Goal: Navigation & Orientation: Find specific page/section

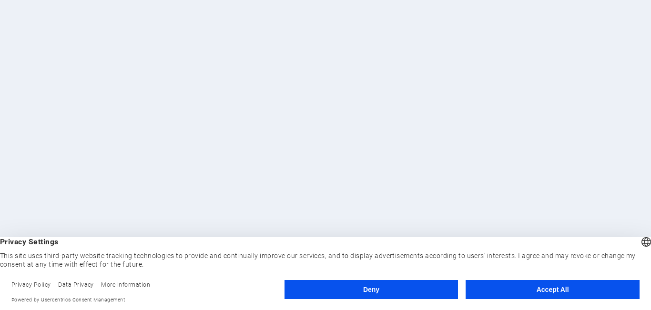
click at [510, 291] on button "Accept All" at bounding box center [553, 289] width 174 height 19
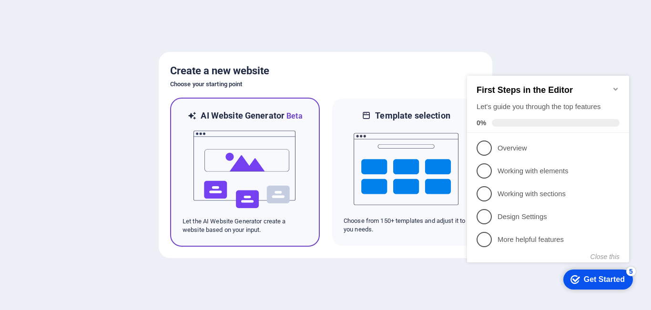
click at [252, 157] on img at bounding box center [245, 169] width 105 height 95
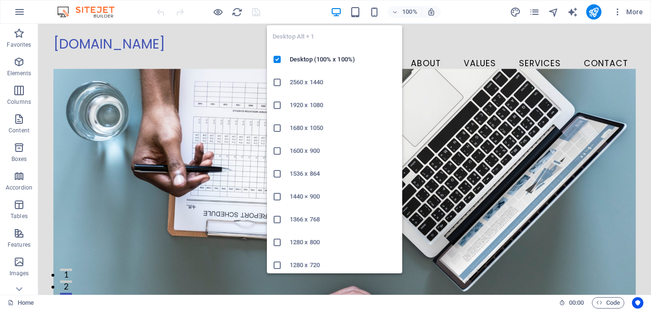
click at [337, 13] on icon "button" at bounding box center [336, 12] width 11 height 11
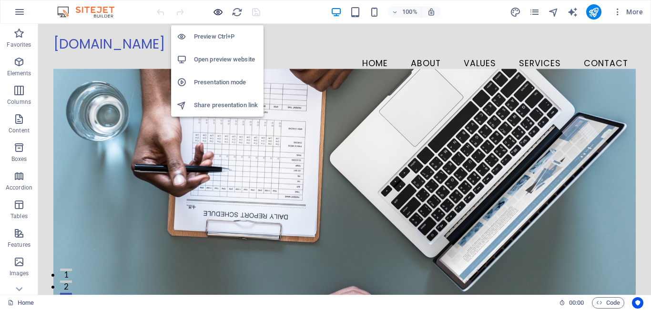
click at [219, 10] on icon "button" at bounding box center [218, 12] width 11 height 11
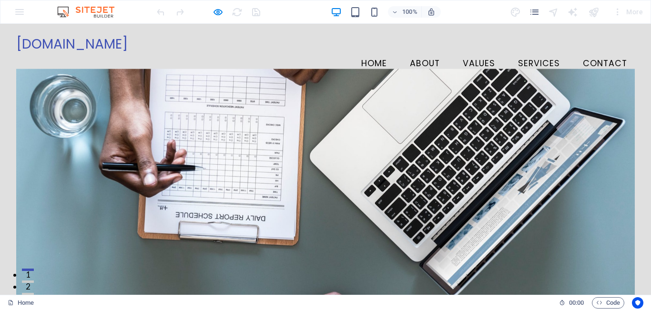
click at [423, 52] on link "About" at bounding box center [424, 64] width 45 height 24
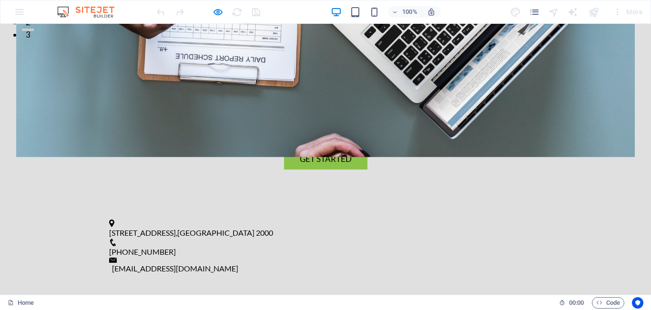
scroll to position [307, 0]
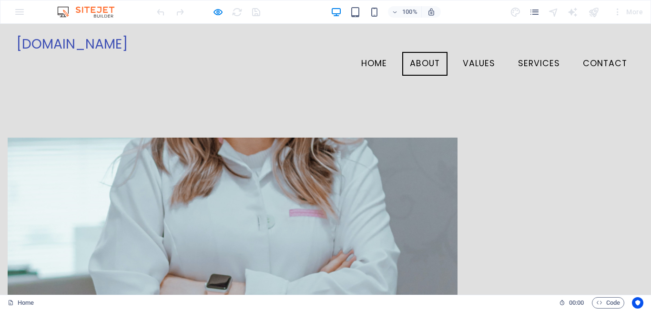
scroll to position [421, 0]
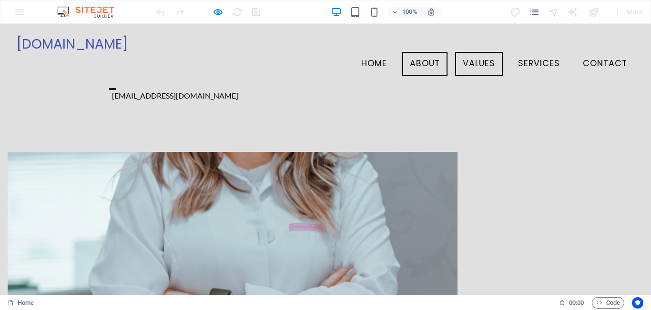
click at [474, 52] on link "Values" at bounding box center [479, 64] width 48 height 24
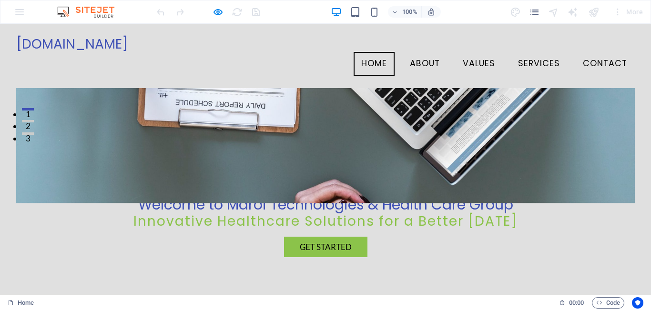
scroll to position [154, 0]
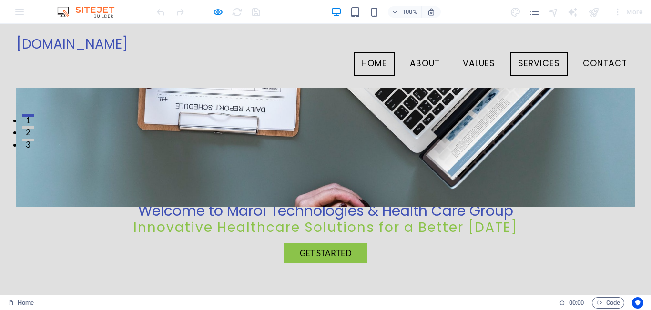
click at [520, 52] on link "Services" at bounding box center [538, 64] width 57 height 24
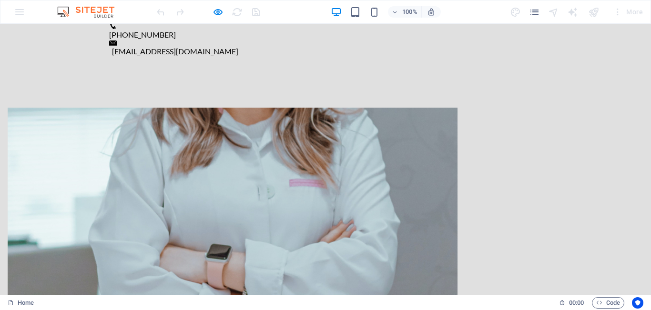
scroll to position [788, 0]
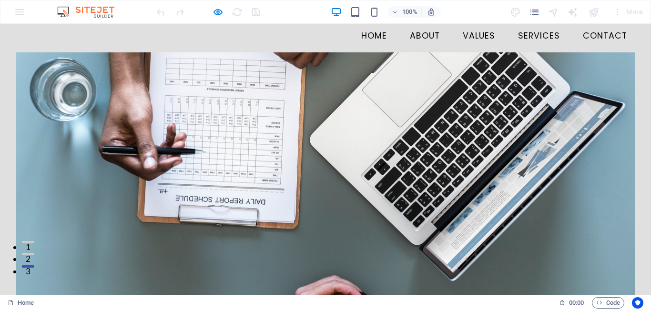
scroll to position [0, 0]
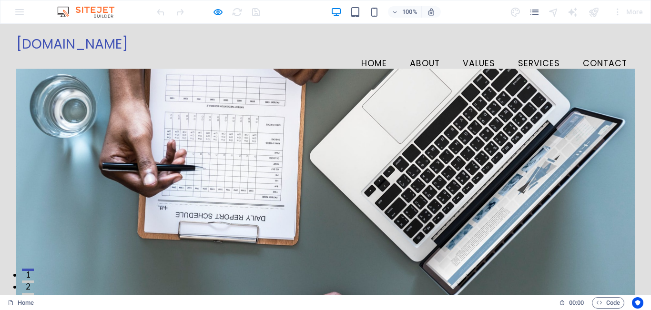
click at [598, 52] on link "Contact" at bounding box center [605, 64] width 60 height 24
drag, startPoint x: 647, startPoint y: 241, endPoint x: 651, endPoint y: 43, distance: 197.8
click at [473, 52] on link "Values" at bounding box center [479, 64] width 48 height 24
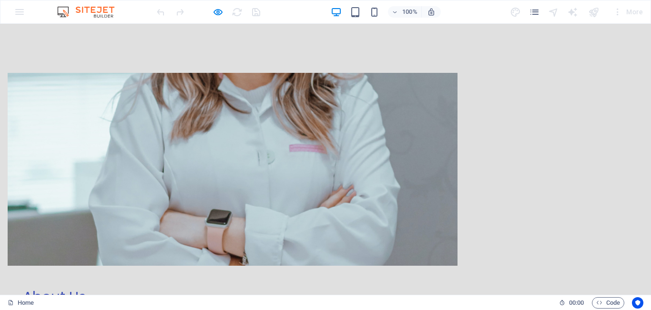
scroll to position [584, 0]
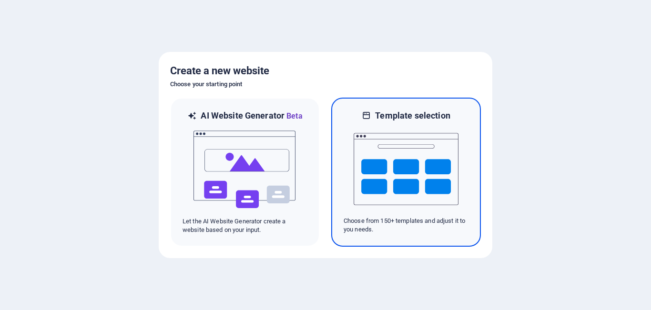
click at [409, 165] on img at bounding box center [406, 169] width 105 height 95
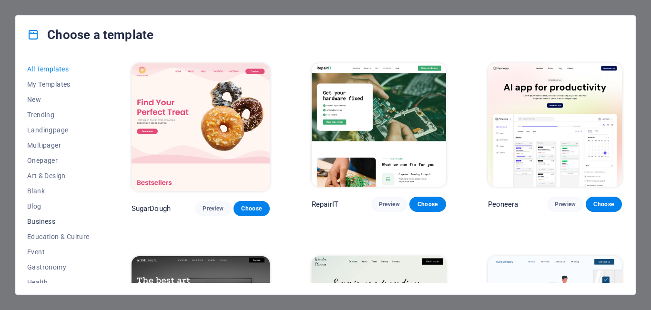
click at [55, 220] on span "Business" at bounding box center [58, 222] width 62 height 8
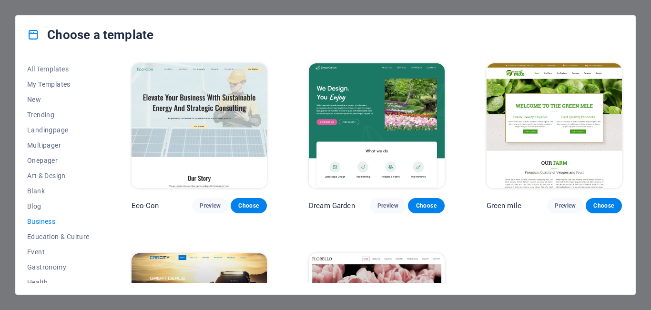
scroll to position [1, 0]
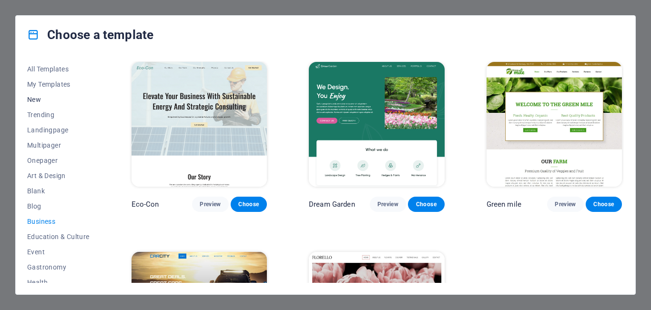
click at [36, 100] on span "New" at bounding box center [58, 100] width 62 height 8
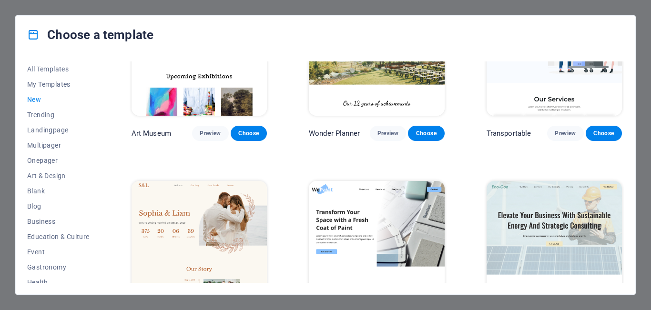
scroll to position [380, 0]
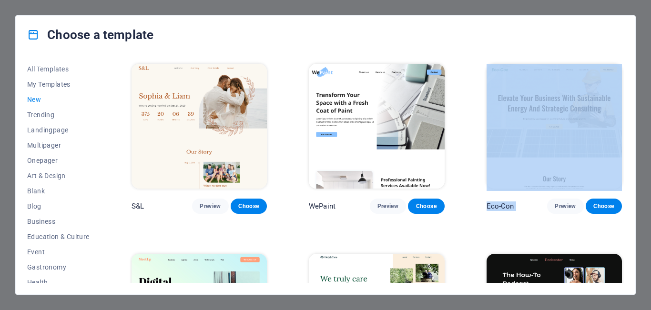
drag, startPoint x: 624, startPoint y: 205, endPoint x: 630, endPoint y: 149, distance: 56.1
click at [630, 149] on div "All Templates My Templates New Trending Landingpage Multipager Onepager Art & D…" at bounding box center [326, 174] width 620 height 241
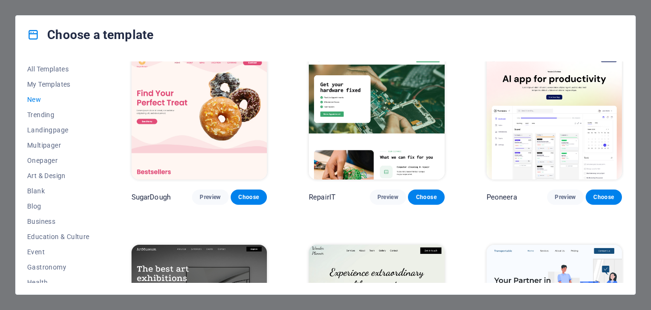
scroll to position [0, 0]
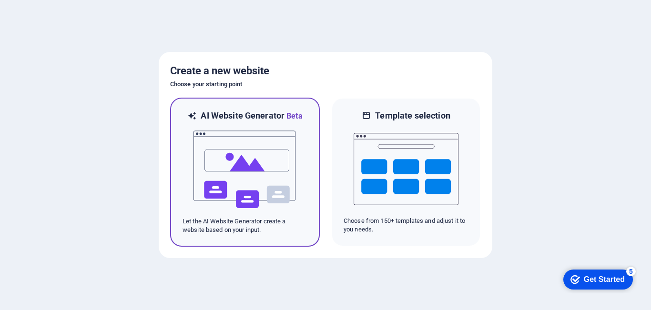
click at [248, 154] on img at bounding box center [245, 169] width 105 height 95
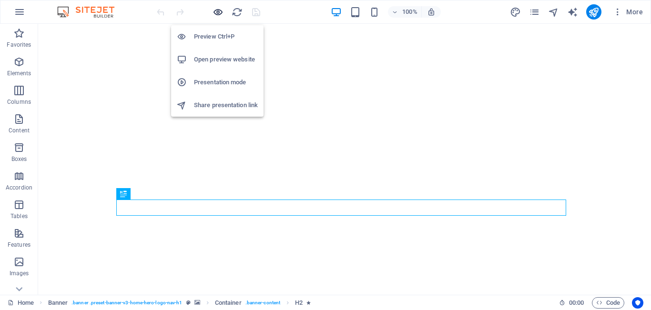
click at [215, 12] on icon "button" at bounding box center [218, 12] width 11 height 11
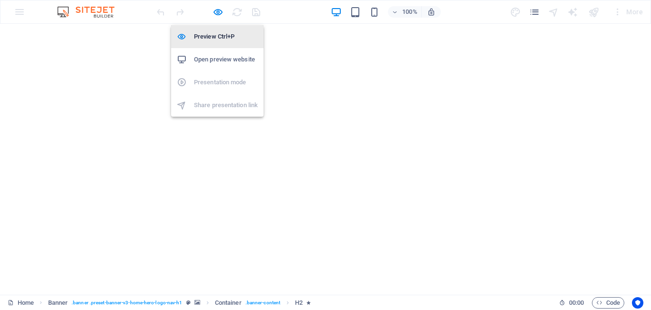
click at [213, 35] on h6 "Preview Ctrl+P" at bounding box center [226, 36] width 64 height 11
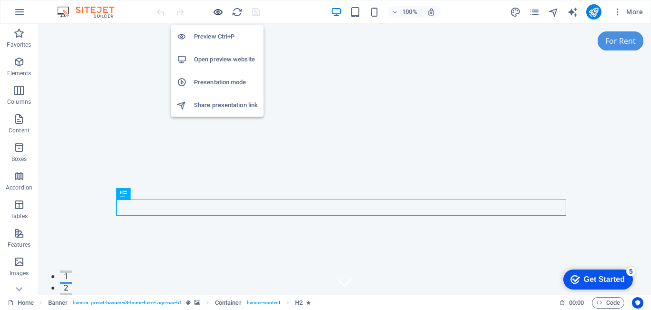
click at [221, 10] on icon "button" at bounding box center [218, 12] width 11 height 11
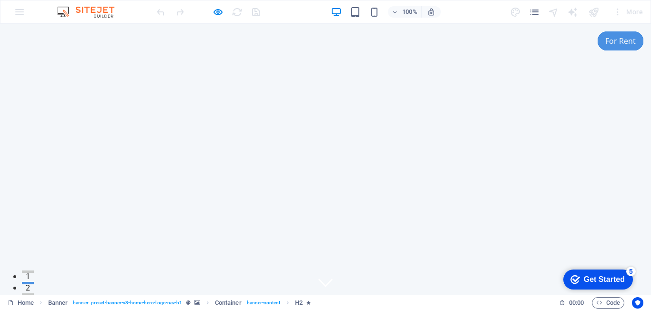
click at [115, 308] on div at bounding box center [108, 314] width 14 height 12
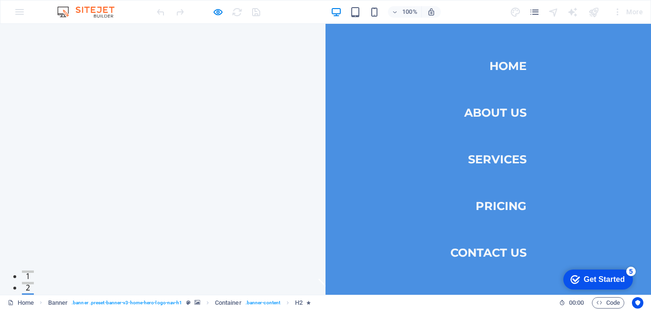
click at [115, 310] on div at bounding box center [108, 314] width 14 height 1
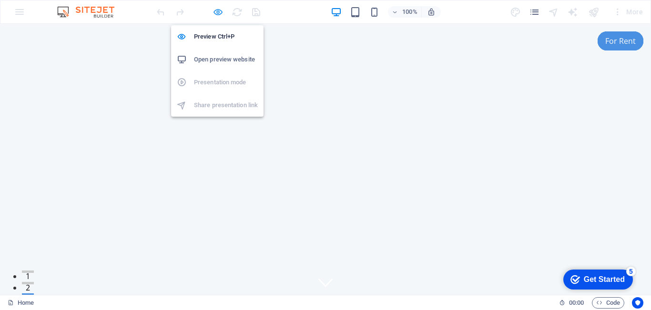
click at [217, 9] on icon "button" at bounding box center [218, 12] width 11 height 11
